Goal: Task Accomplishment & Management: Use online tool/utility

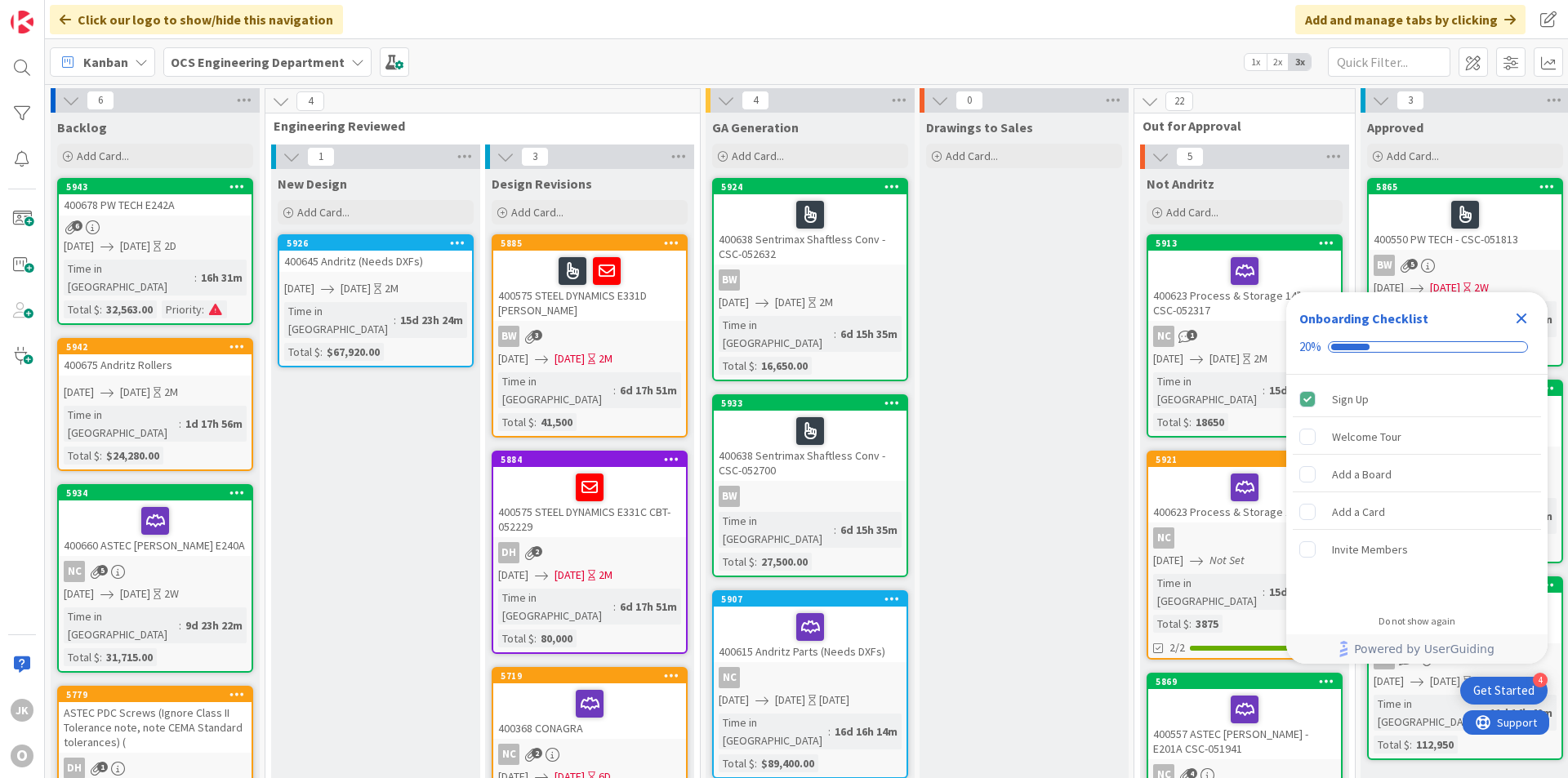
click at [1215, 316] on icon "Close Checklist" at bounding box center [1521, 319] width 11 height 11
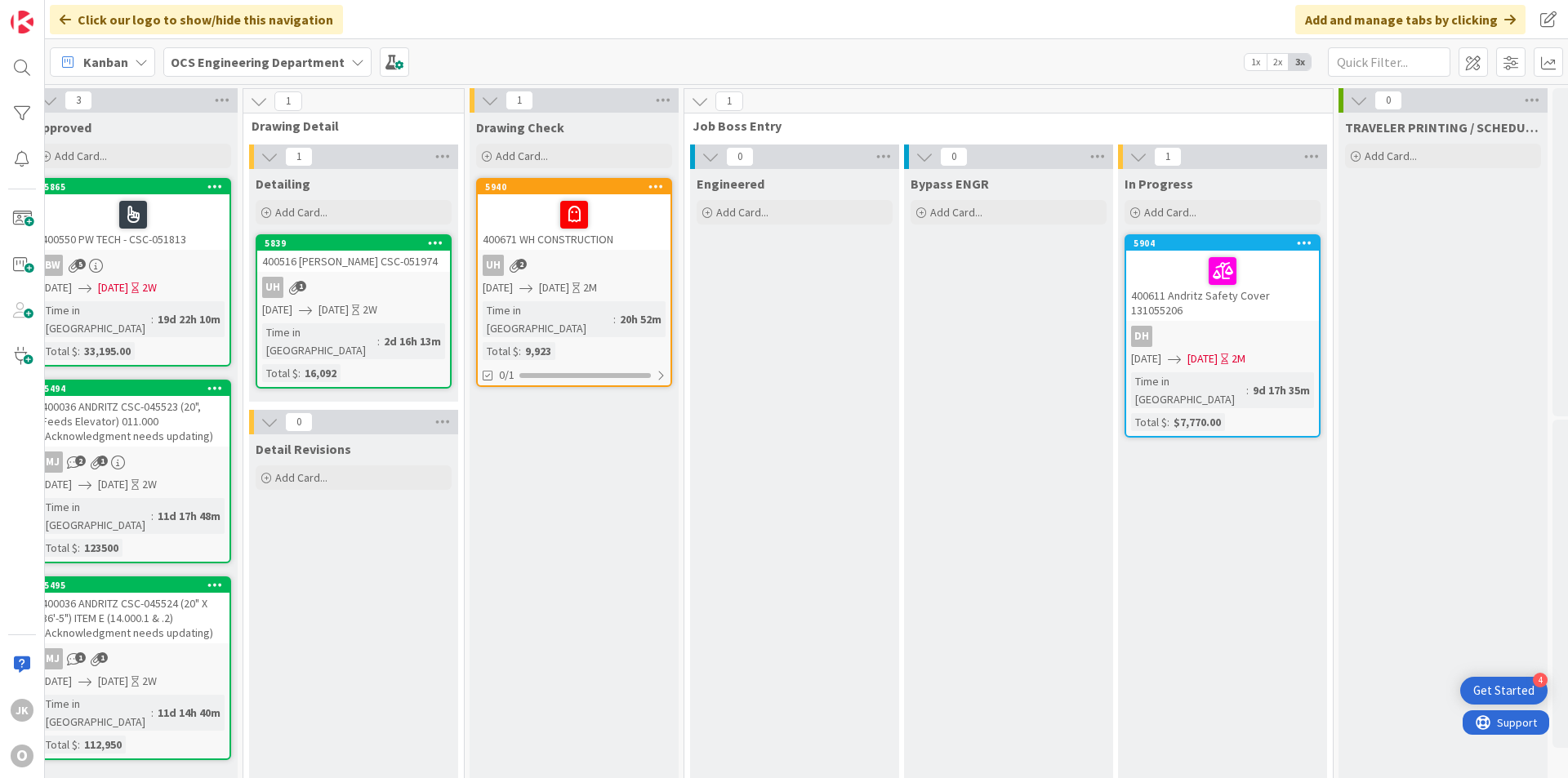
scroll to position [0, 1415]
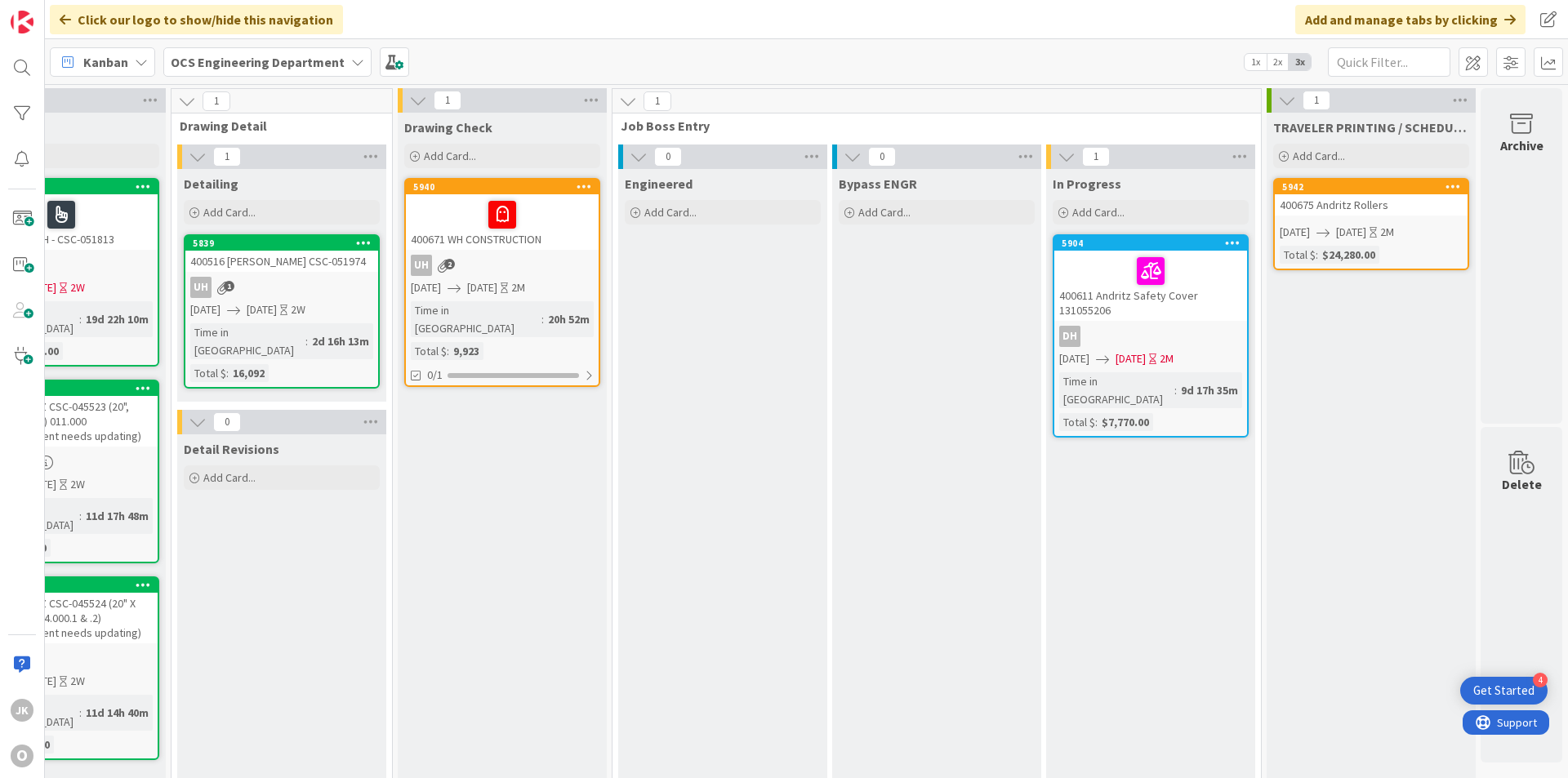
click at [1215, 212] on div "400675 Andritz Rollers" at bounding box center [1371, 205] width 193 height 21
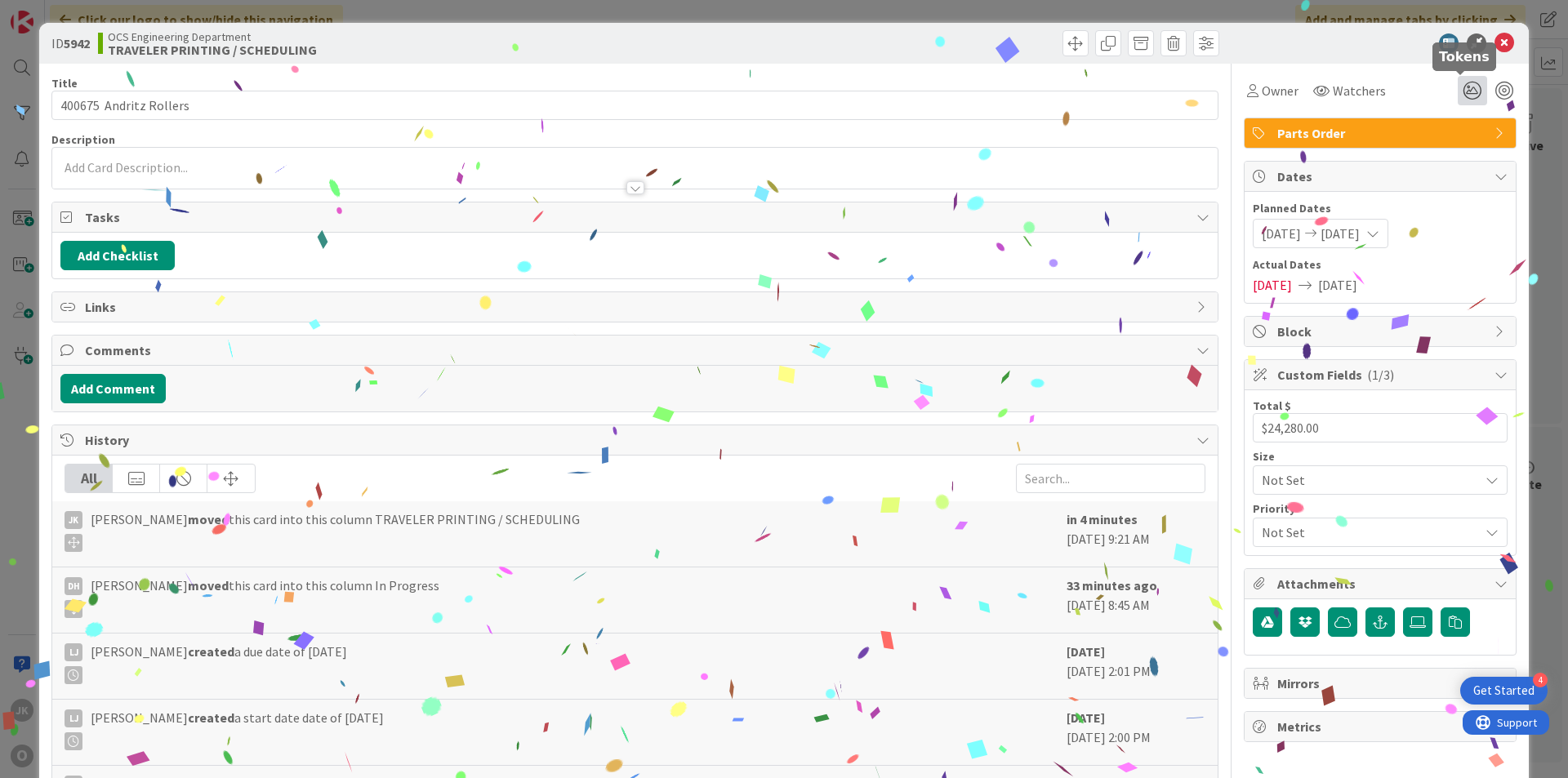
click at [1215, 97] on icon at bounding box center [1472, 90] width 29 height 29
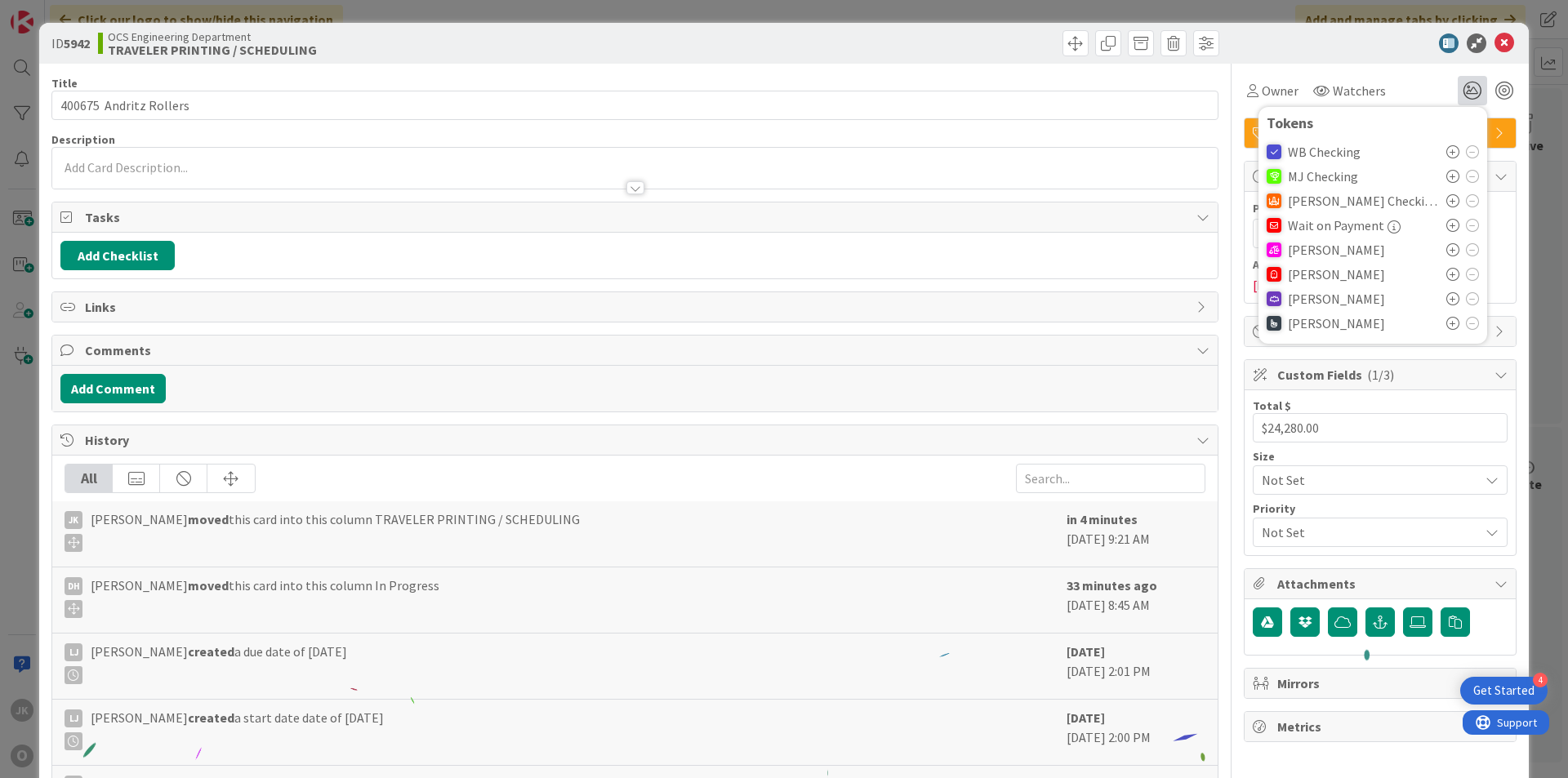
click at [1215, 247] on icon at bounding box center [1452, 249] width 13 height 13
click at [1215, 44] on icon at bounding box center [1503, 43] width 19 height 19
